Goal: Navigation & Orientation: Find specific page/section

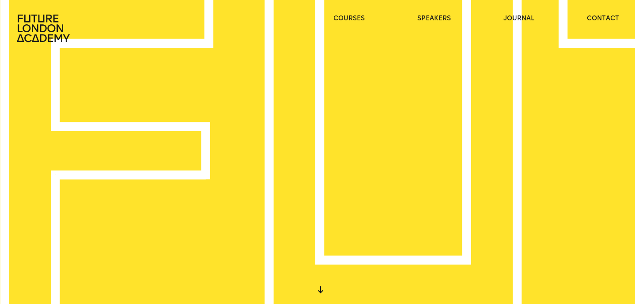
click at [601, 7] on header "courses speakers journal contact" at bounding box center [317, 21] width 635 height 42
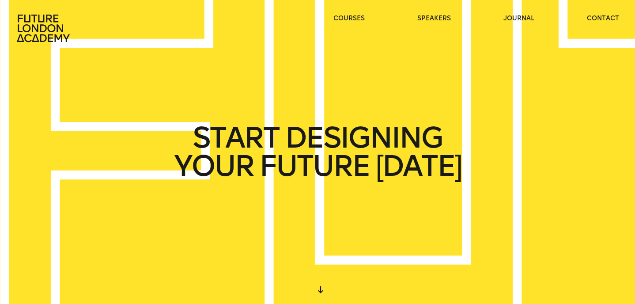
click at [603, 23] on ul "courses speakers journal contact" at bounding box center [476, 28] width 286 height 28
click at [601, 17] on link "contact" at bounding box center [602, 18] width 32 height 9
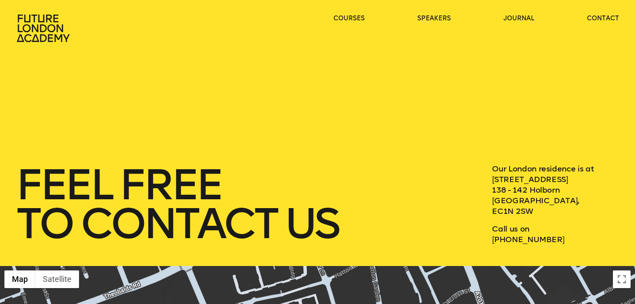
click at [34, 19] on icon at bounding box center [43, 28] width 53 height 27
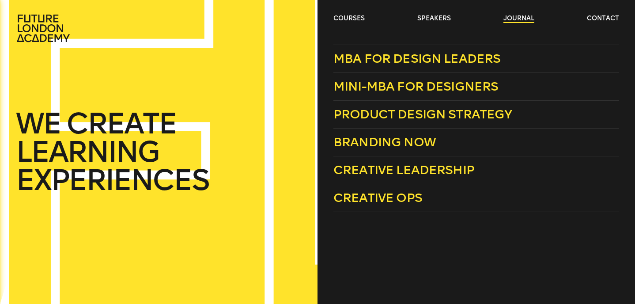
click at [515, 18] on link "journal" at bounding box center [518, 18] width 31 height 9
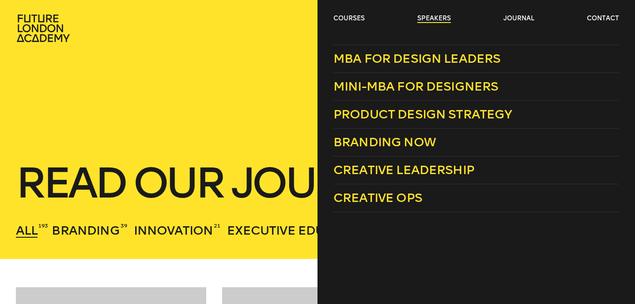
click at [426, 19] on link "speakers" at bounding box center [434, 18] width 34 height 9
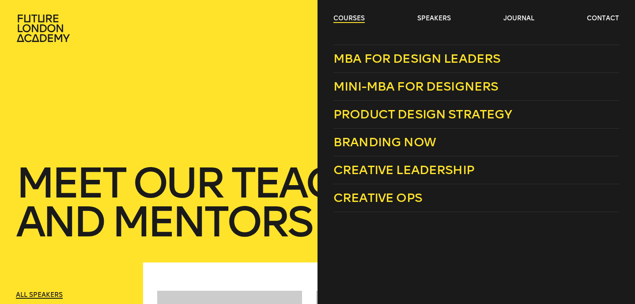
click at [354, 18] on link "courses" at bounding box center [348, 18] width 31 height 9
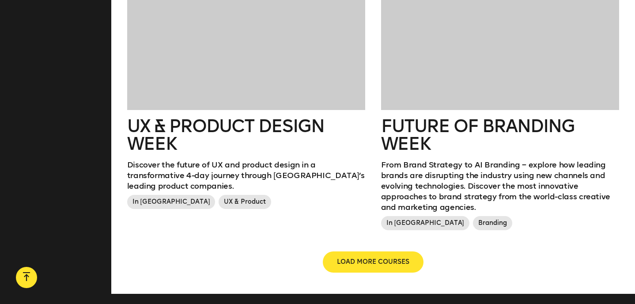
scroll to position [1433, 0]
